Goal: Transaction & Acquisition: Purchase product/service

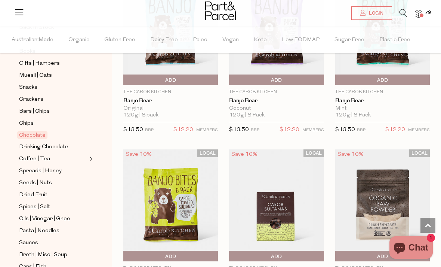
scroll to position [97, 0]
click at [30, 238] on span "Sauces" at bounding box center [28, 242] width 19 height 9
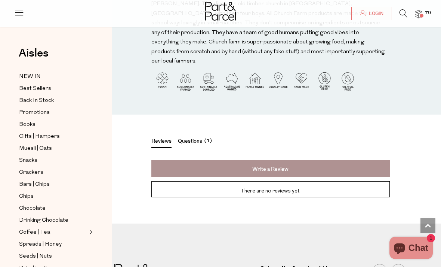
scroll to position [868, 0]
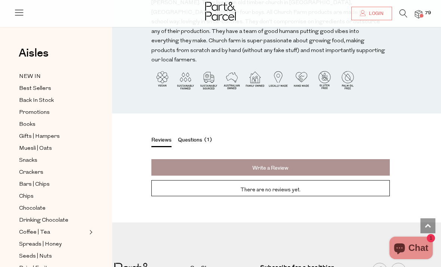
click at [190, 136] on button "Questions 1" at bounding box center [196, 141] width 36 height 10
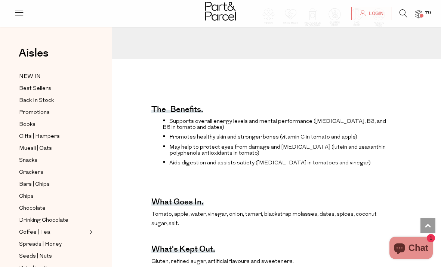
scroll to position [186, 0]
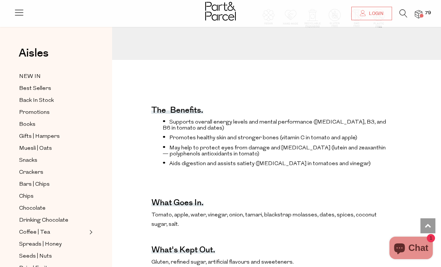
click at [420, 11] on img at bounding box center [418, 14] width 7 height 9
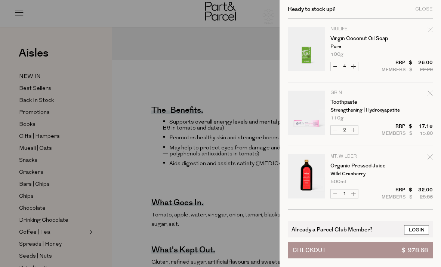
click at [417, 227] on link "Login" at bounding box center [416, 229] width 25 height 9
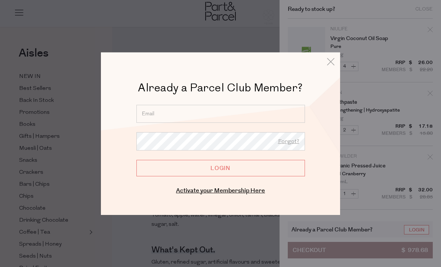
click at [160, 108] on input "email" at bounding box center [221, 113] width 169 height 18
type input "[EMAIL_ADDRESS][DOMAIN_NAME]"
click at [221, 168] on input "Login" at bounding box center [221, 167] width 169 height 16
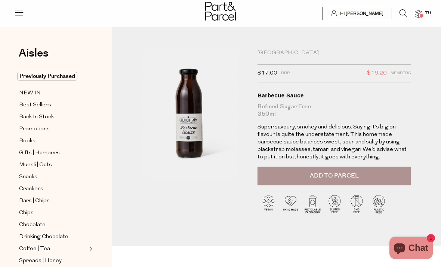
click at [422, 14] on span at bounding box center [422, 16] width 4 height 4
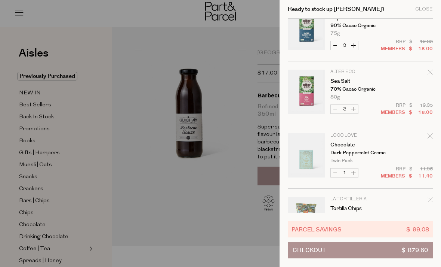
scroll to position [2076, 0]
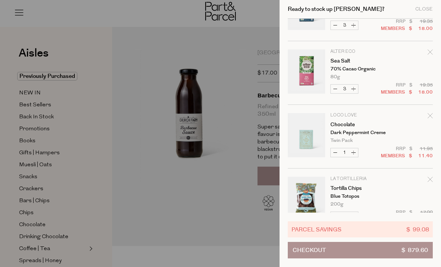
click at [431, 113] on icon "Remove Chocolate" at bounding box center [430, 115] width 5 height 5
click at [336, 154] on button "Decrease Chocolate" at bounding box center [335, 152] width 9 height 9
type input "0"
click at [429, 117] on icon "Remove Chocolate" at bounding box center [430, 115] width 5 height 5
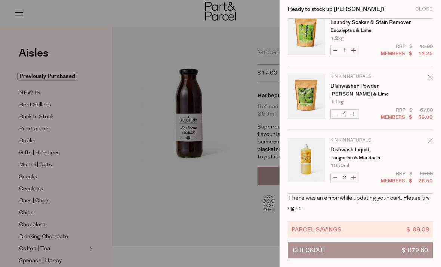
scroll to position [2750, 0]
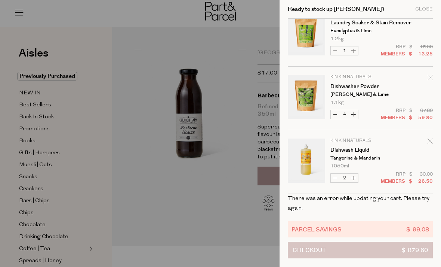
click at [309, 249] on span "Checkout" at bounding box center [309, 250] width 33 height 16
